Goal: Information Seeking & Learning: Learn about a topic

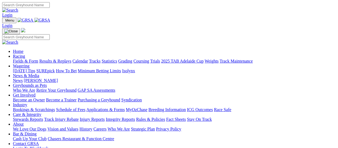
click at [28, 59] on link "Fields & Form" at bounding box center [25, 61] width 25 height 5
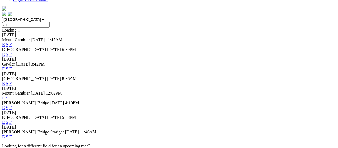
scroll to position [188, 0]
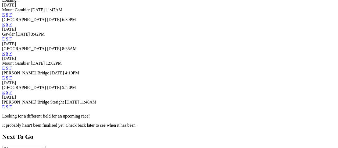
click at [12, 109] on link "F" at bounding box center [10, 106] width 2 height 5
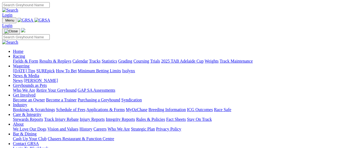
click at [27, 59] on link "Fields & Form" at bounding box center [25, 61] width 25 height 5
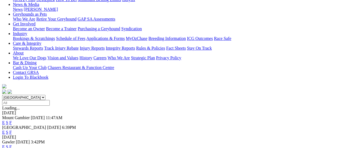
scroll to position [54, 0]
